Goal: Find specific page/section: Find specific page/section

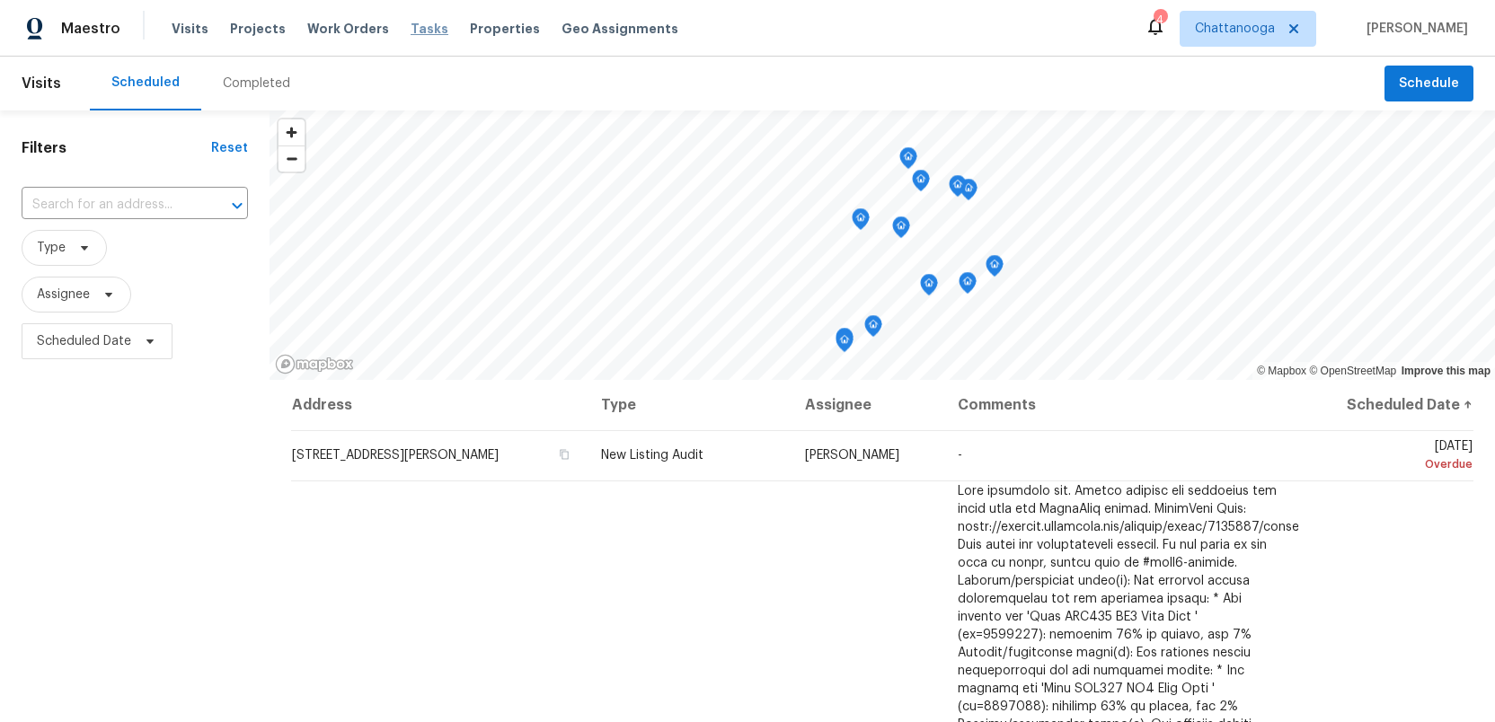
click at [410, 32] on span "Tasks" at bounding box center [429, 28] width 38 height 13
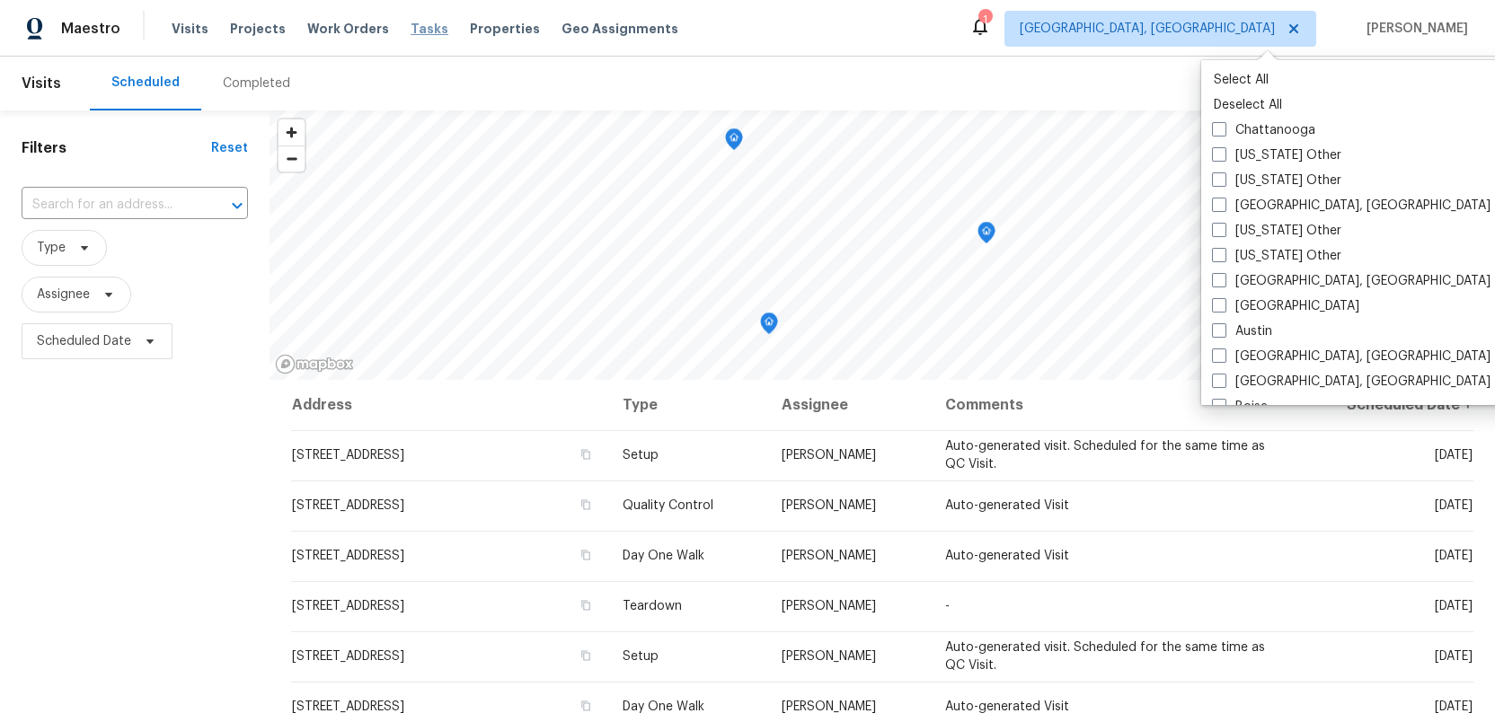
click at [410, 27] on span "Tasks" at bounding box center [429, 28] width 38 height 13
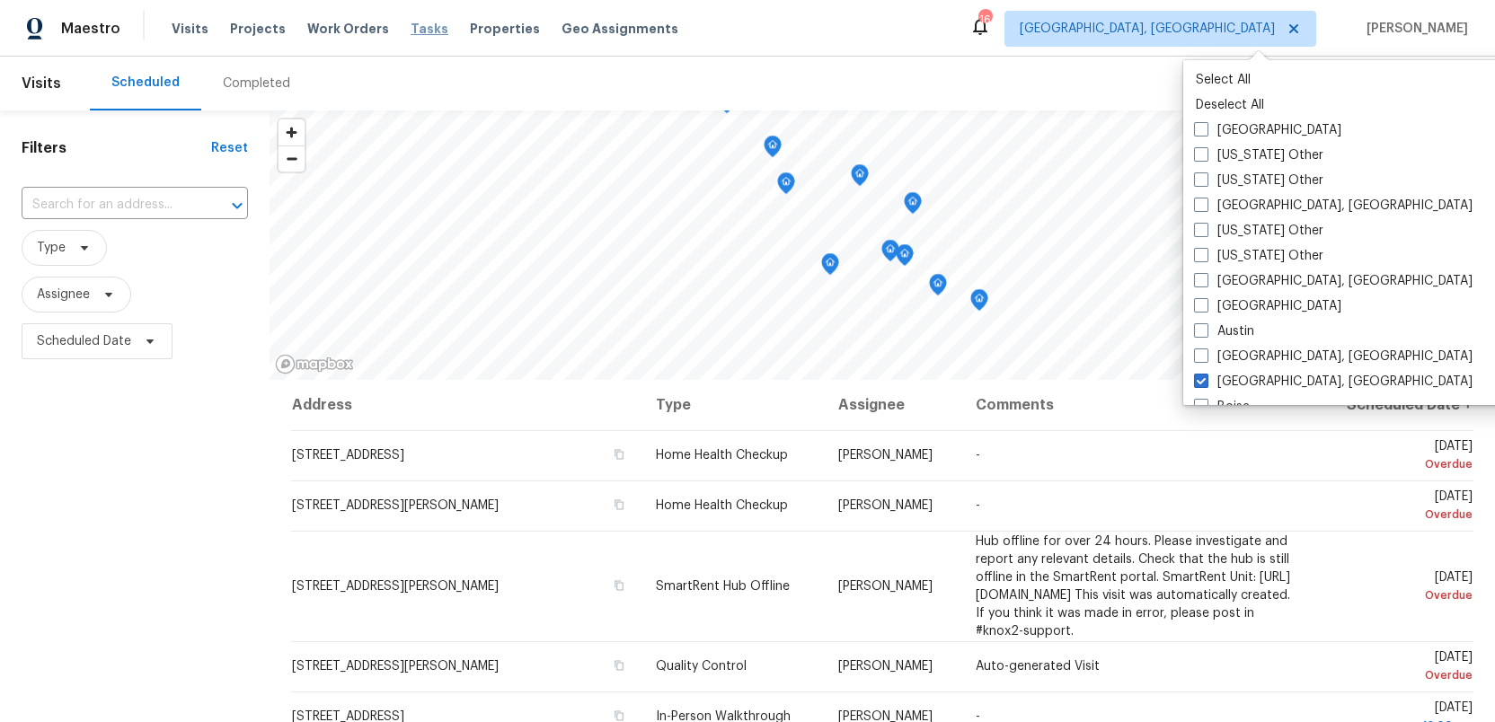
click at [411, 28] on span "Tasks" at bounding box center [429, 28] width 38 height 13
